Goal: Find specific page/section

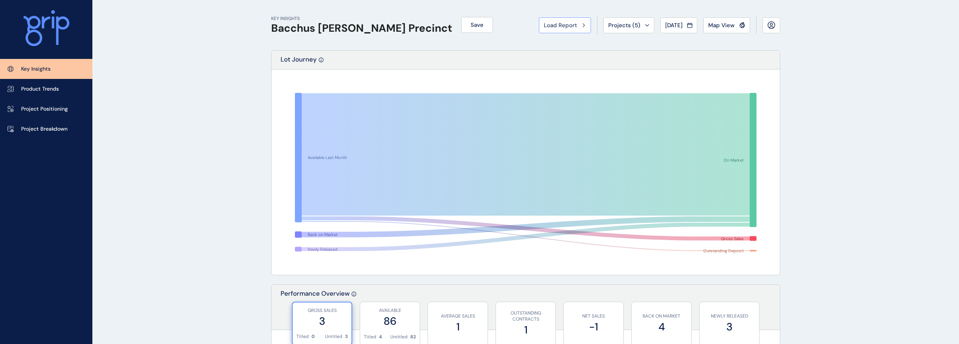
click at [551, 20] on button "Load Report" at bounding box center [565, 25] width 52 height 16
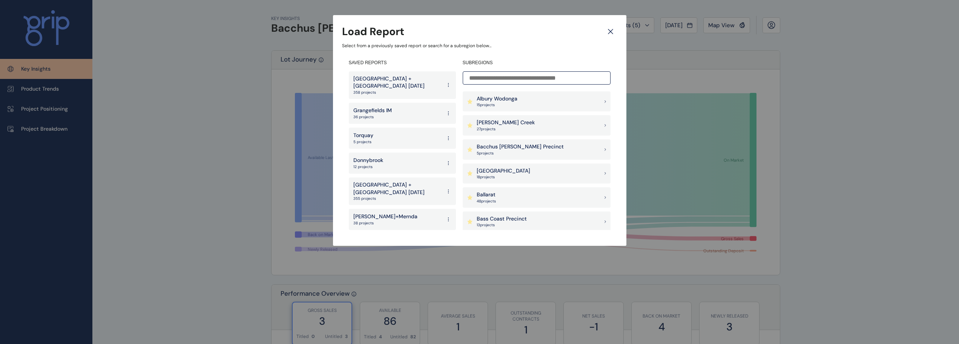
click at [384, 160] on div "Donnybrook 12 projects" at bounding box center [402, 162] width 107 height 21
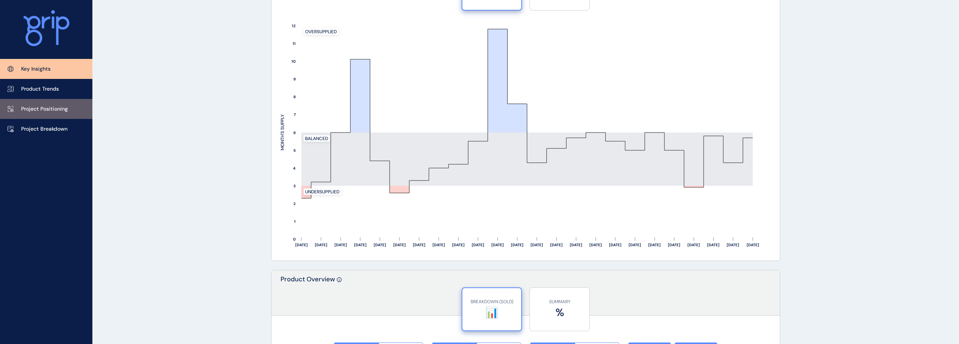
click at [64, 105] on p "Project Positioning" at bounding box center [44, 109] width 47 height 8
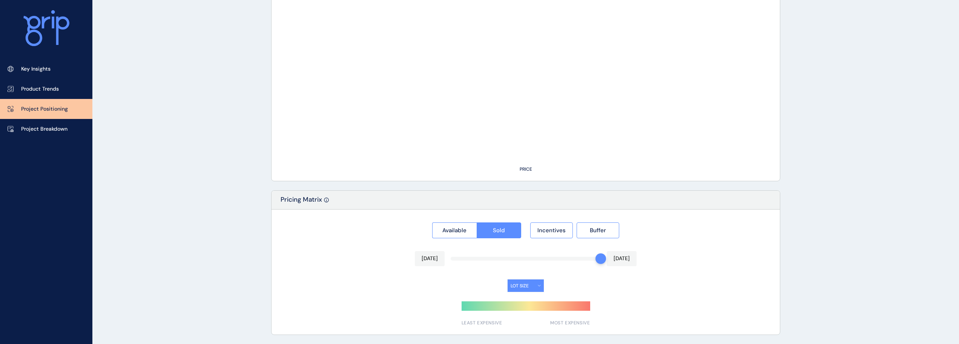
type input "**********"
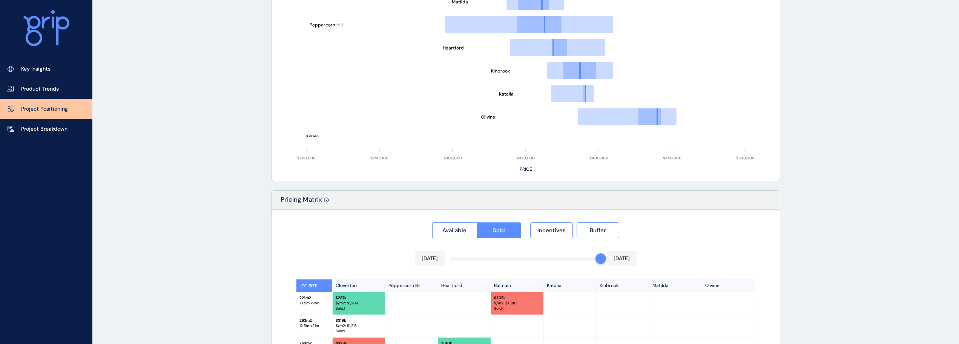
scroll to position [679, 0]
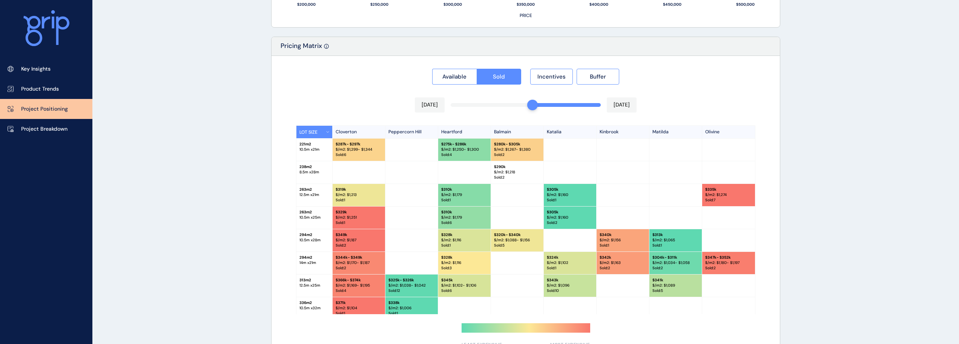
drag, startPoint x: 598, startPoint y: 107, endPoint x: 537, endPoint y: 105, distance: 60.7
click at [537, 105] on div at bounding box center [532, 105] width 11 height 11
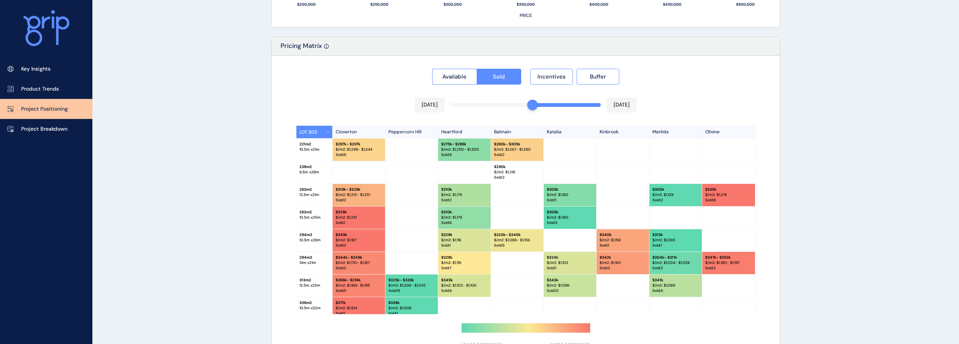
click at [407, 75] on div "Available Sold Incentives Buffer" at bounding box center [526, 74] width 492 height 20
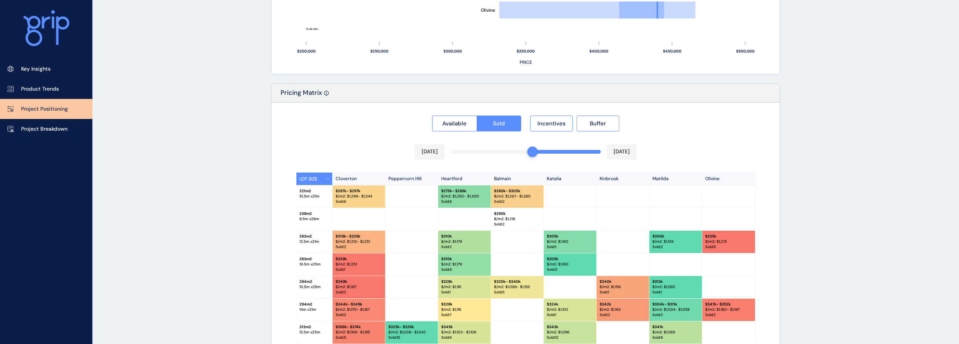
scroll to position [663, 0]
